Goal: Use online tool/utility: Utilize a website feature to perform a specific function

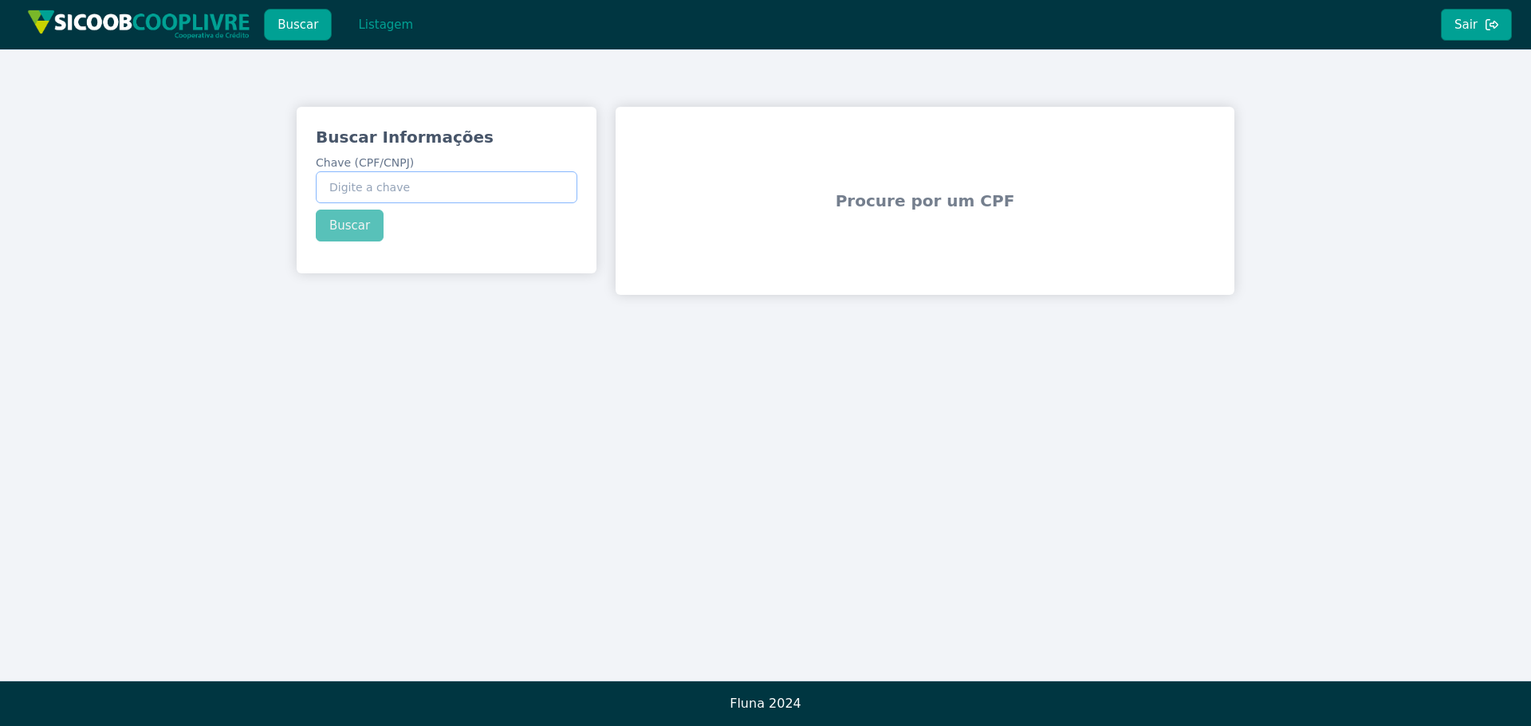
click at [455, 186] on input "Chave (CPF/CNPJ)" at bounding box center [447, 187] width 262 height 32
paste input "52.07"
type input "5"
click at [487, 193] on input "Chave (CPF/CNPJ)" at bounding box center [447, 187] width 262 height 32
paste input "334.955.978-67"
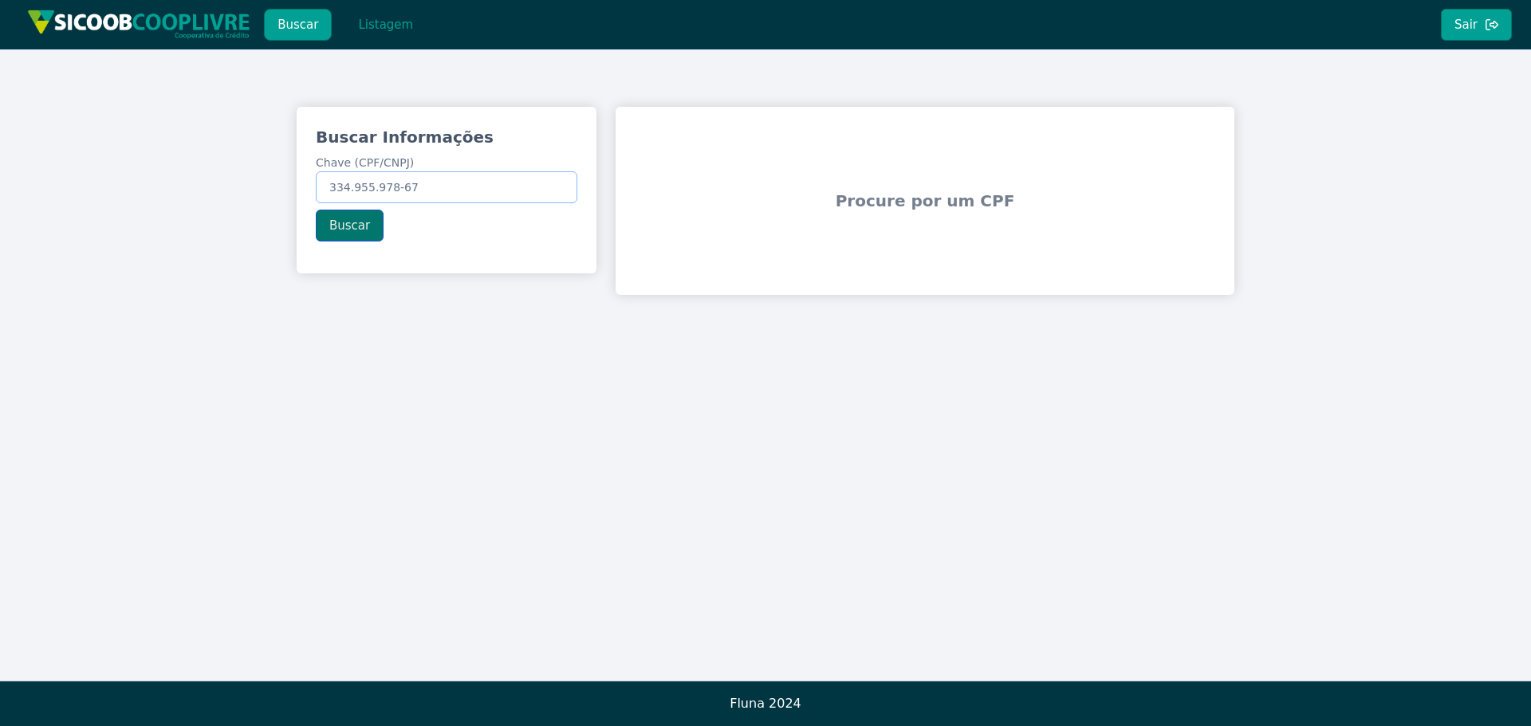
type input "334.955.978-67"
click at [333, 224] on button "Buscar" at bounding box center [350, 226] width 68 height 32
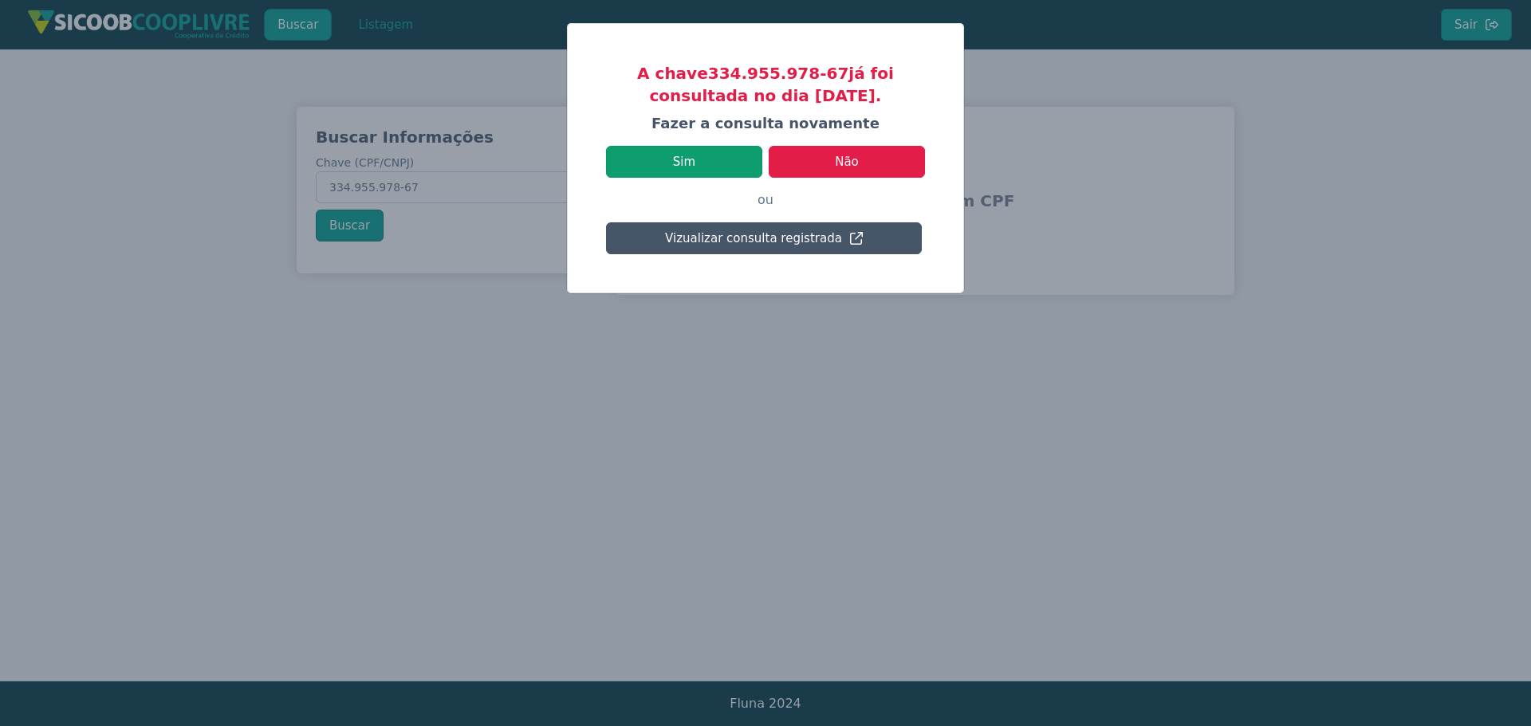
click at [703, 155] on button "Sim" at bounding box center [684, 162] width 156 height 32
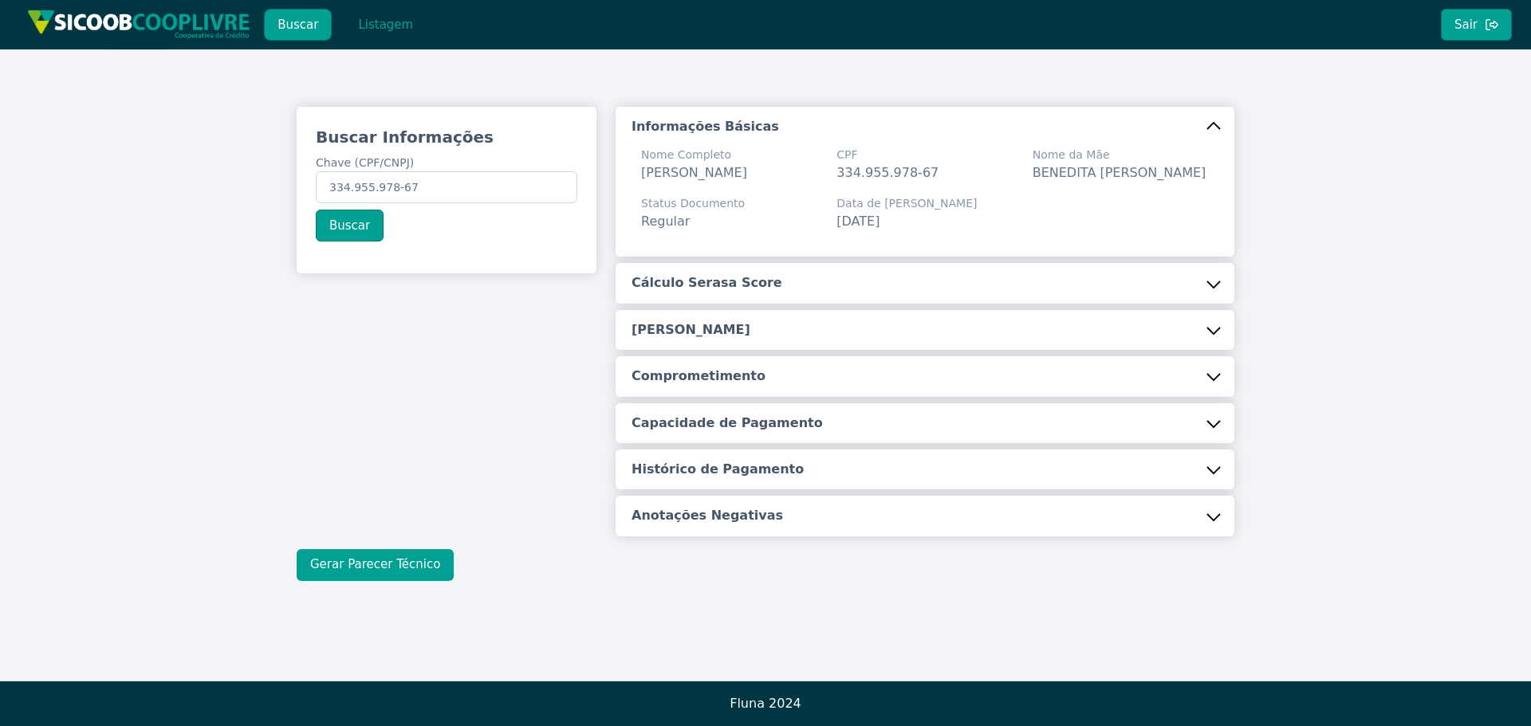
click at [362, 581] on button "Gerar Parecer Técnico" at bounding box center [375, 565] width 157 height 32
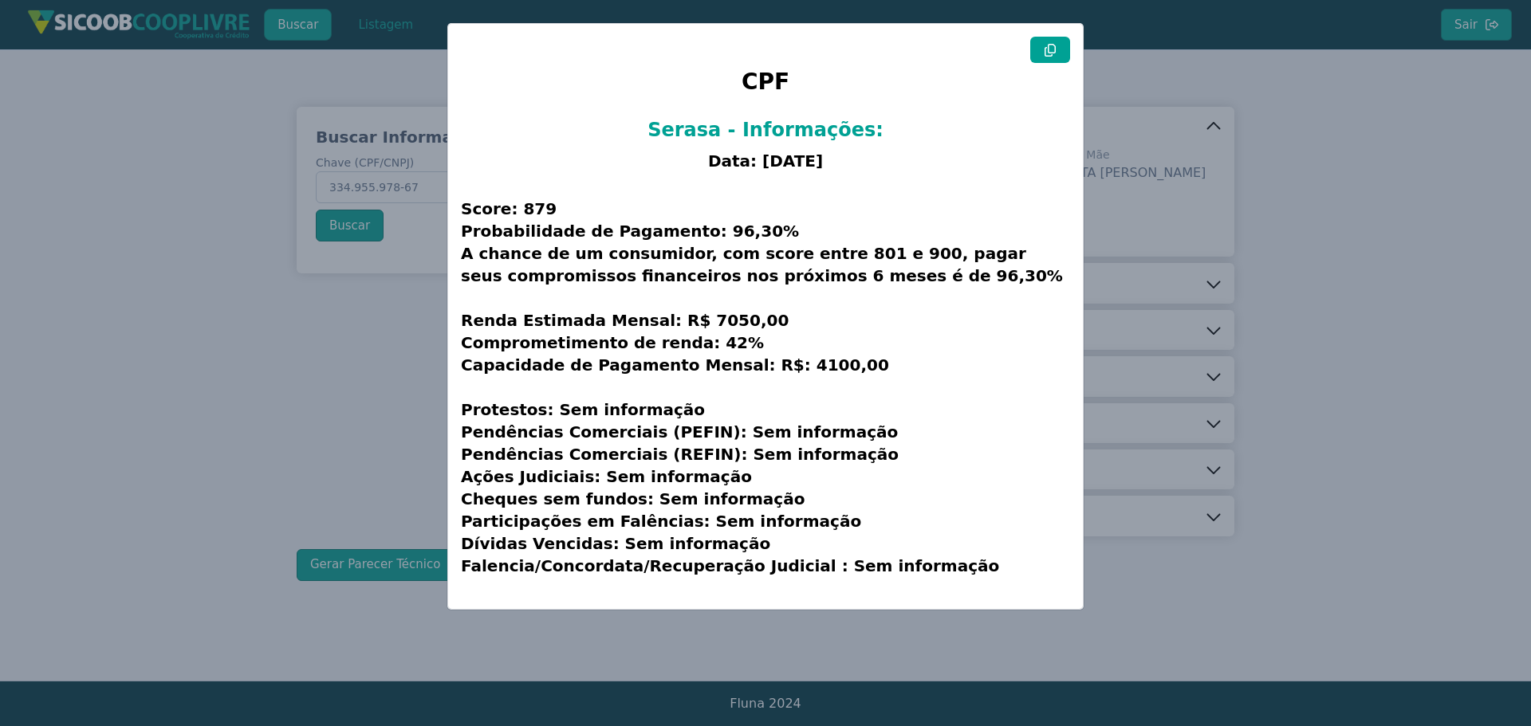
click at [1055, 42] on button at bounding box center [1050, 50] width 40 height 26
